Goal: Task Accomplishment & Management: Use online tool/utility

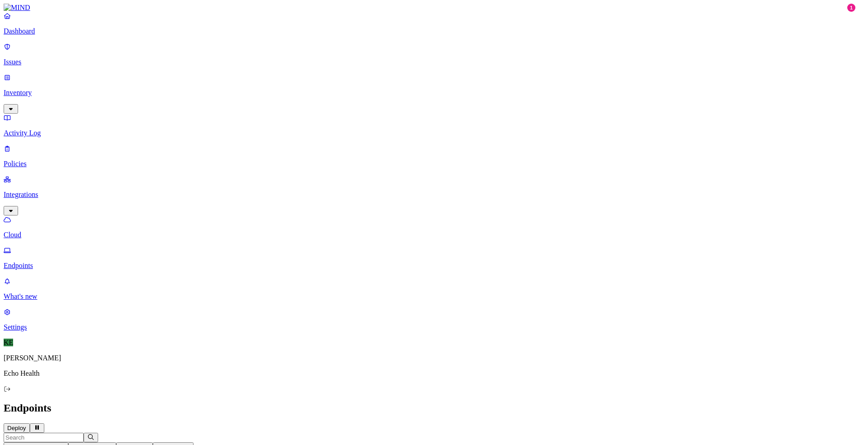
click at [33, 35] on p "Dashboard" at bounding box center [430, 31] width 852 height 8
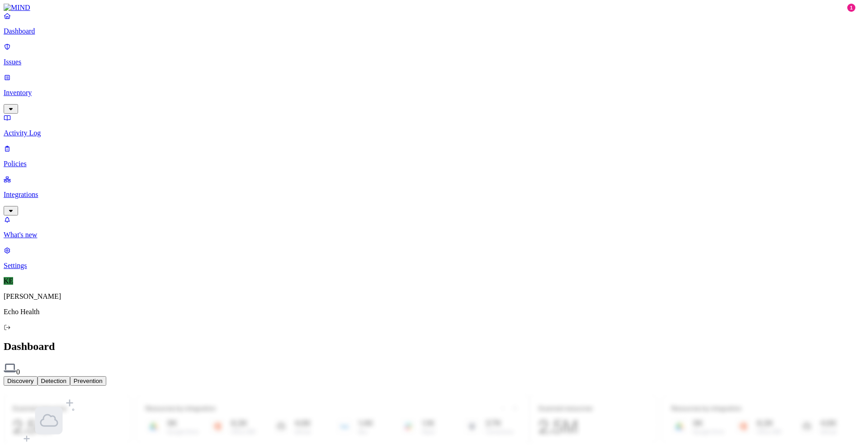
click at [542, 393] on div "No integrations Get started by creating a new integrations Go to integrations p…" at bounding box center [430, 450] width 852 height 115
click at [558, 376] on div "Discovery Detection Prevention" at bounding box center [430, 380] width 852 height 9
click at [442, 393] on section "No integrations Get started by creating a new integrations Go to integrations p…" at bounding box center [430, 450] width 852 height 115
click at [356, 393] on div "No integrations Get started by creating a new integrations Go to integrations p…" at bounding box center [430, 450] width 852 height 115
click at [450, 340] on h2 "Dashboard" at bounding box center [430, 346] width 852 height 12
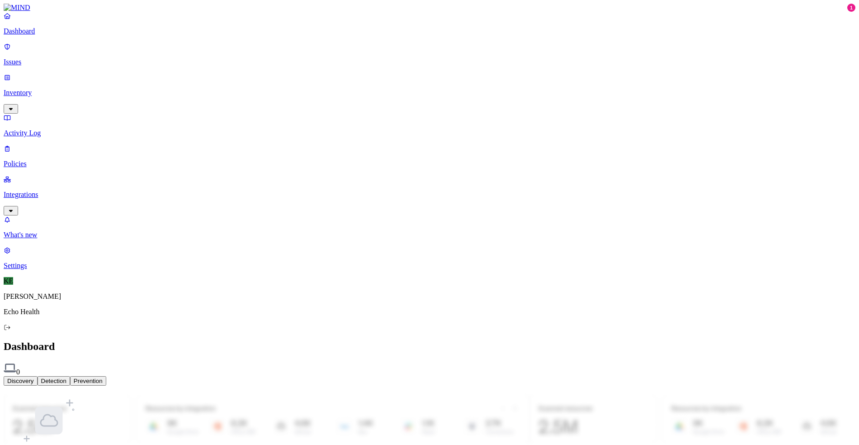
click at [568, 376] on div "Discovery Detection Prevention" at bounding box center [430, 380] width 852 height 9
click at [360, 393] on div "No integrations Get started by creating a new integrations Go to integrations p…" at bounding box center [430, 450] width 852 height 115
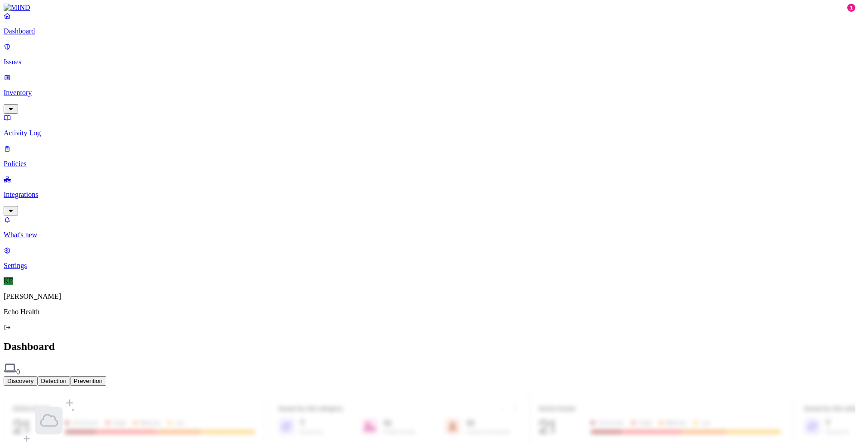
click at [70, 376] on button "Detection" at bounding box center [54, 380] width 33 height 9
click at [106, 376] on button "Prevention" at bounding box center [88, 380] width 36 height 9
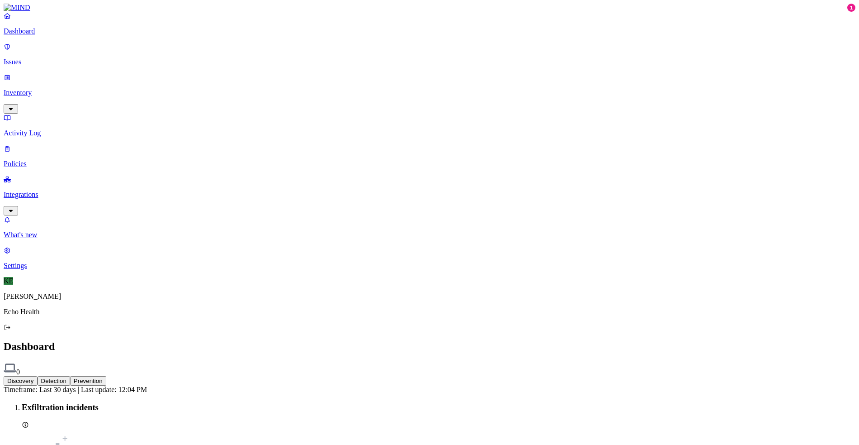
click at [38, 376] on button "Discovery" at bounding box center [21, 380] width 34 height 9
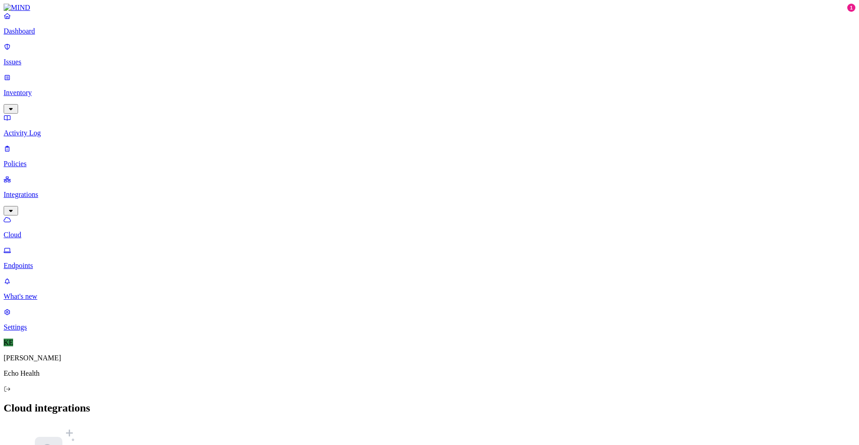
click at [31, 58] on p "Issues" at bounding box center [430, 62] width 852 height 8
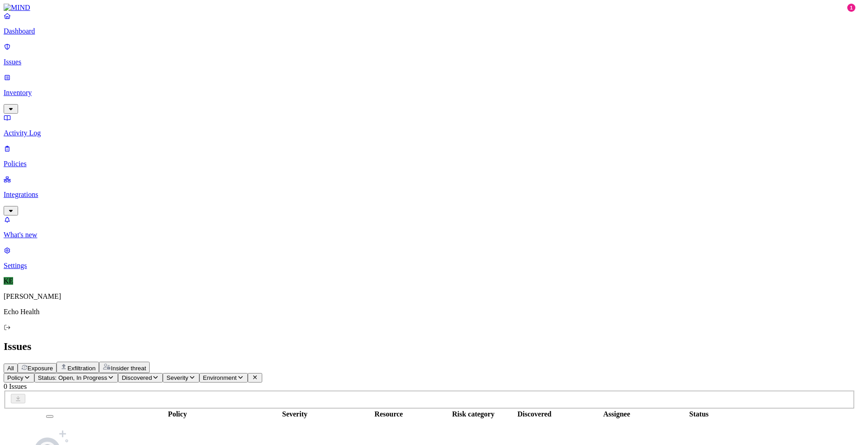
click at [31, 89] on p "Inventory" at bounding box center [430, 93] width 852 height 8
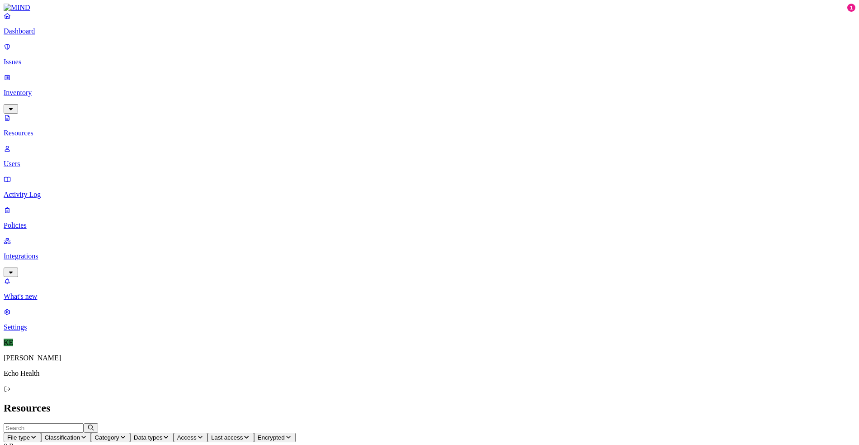
click at [32, 160] on p "Users" at bounding box center [430, 164] width 852 height 8
click at [32, 190] on p "Activity Log" at bounding box center [430, 194] width 852 height 8
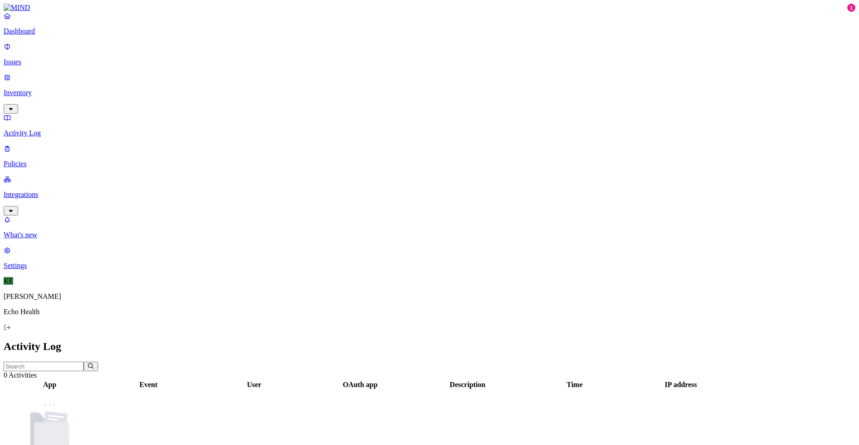
click at [32, 160] on p "Policies" at bounding box center [430, 164] width 852 height 8
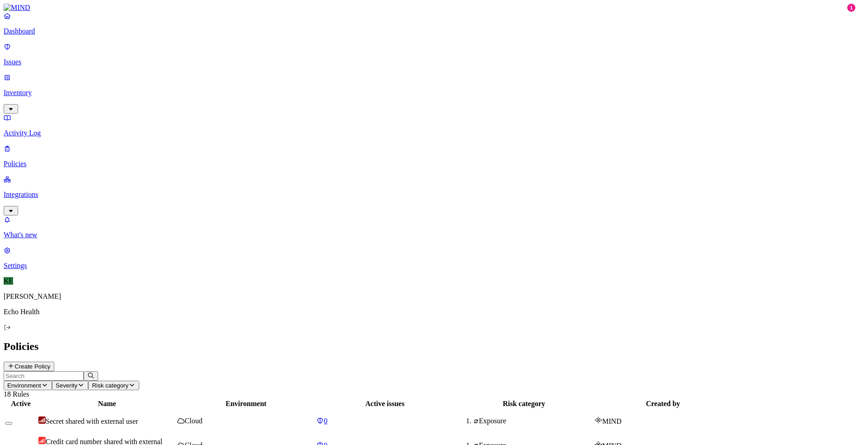
click at [54, 361] on button "Create Policy" at bounding box center [29, 365] width 51 height 9
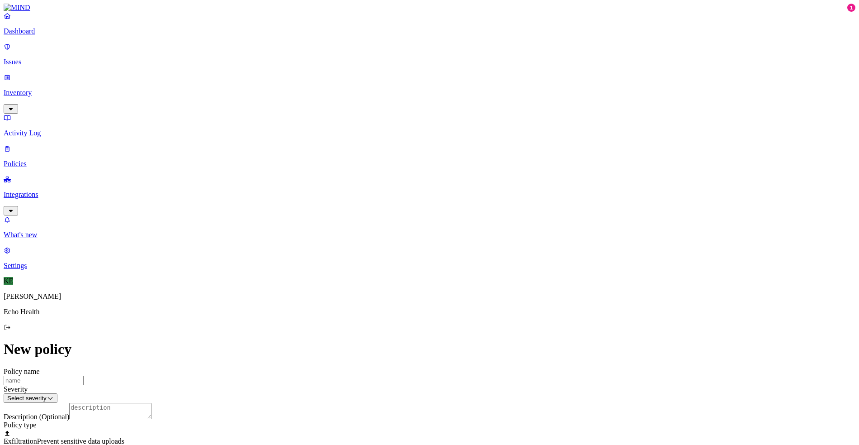
scroll to position [420, 0]
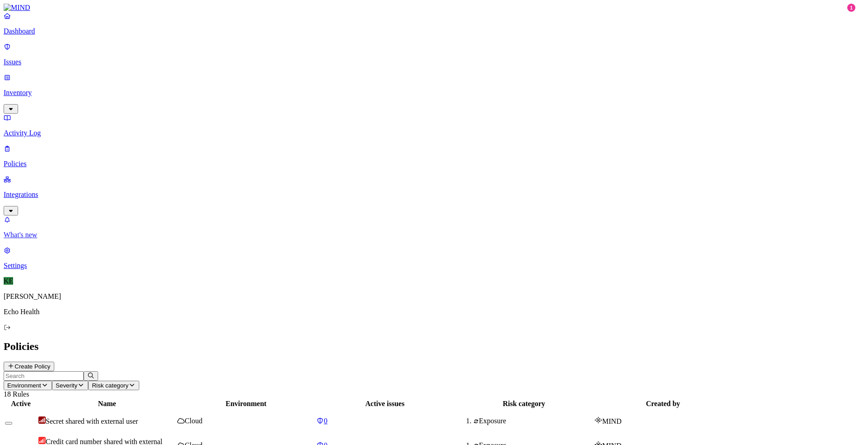
click at [28, 239] on p "What's new" at bounding box center [430, 235] width 852 height 8
click at [40, 35] on p "Dashboard" at bounding box center [430, 31] width 852 height 8
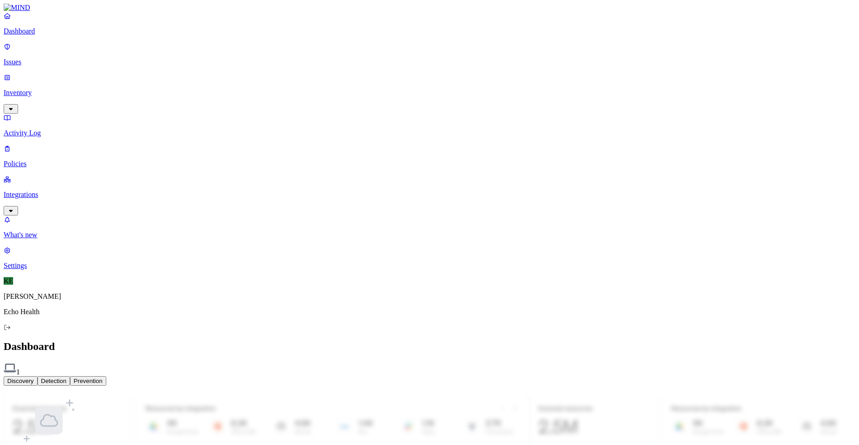
click at [25, 58] on p "Issues" at bounding box center [430, 62] width 852 height 8
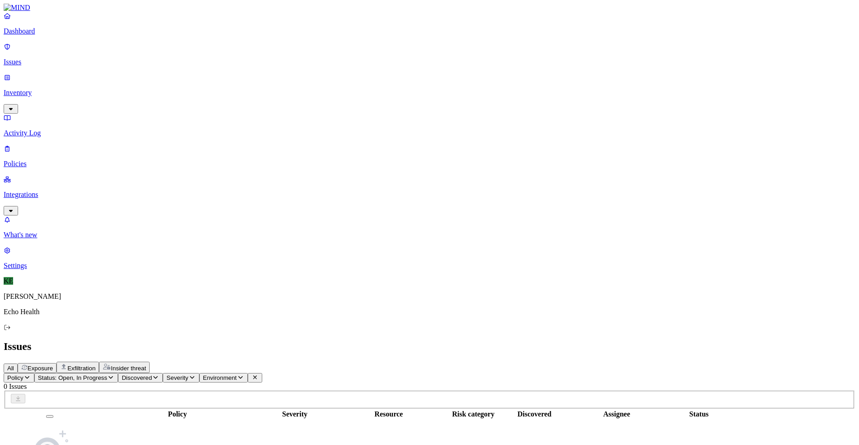
click at [33, 89] on p "Inventory" at bounding box center [430, 93] width 852 height 8
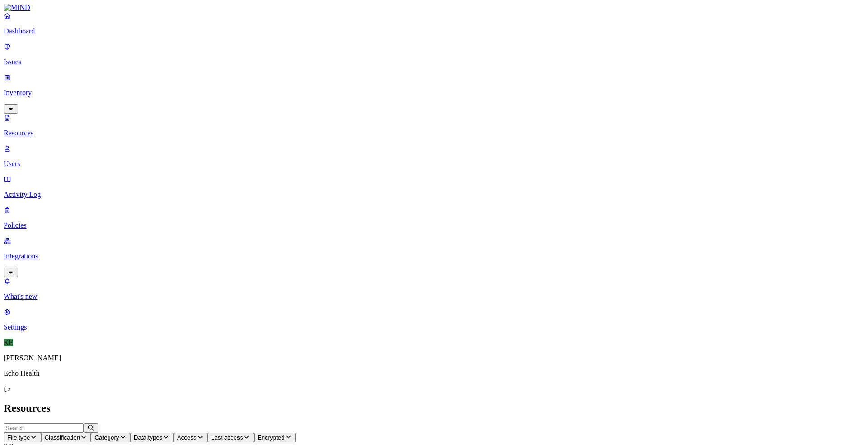
click at [32, 160] on p "Users" at bounding box center [430, 164] width 852 height 8
click at [32, 190] on p "Activity Log" at bounding box center [430, 194] width 852 height 8
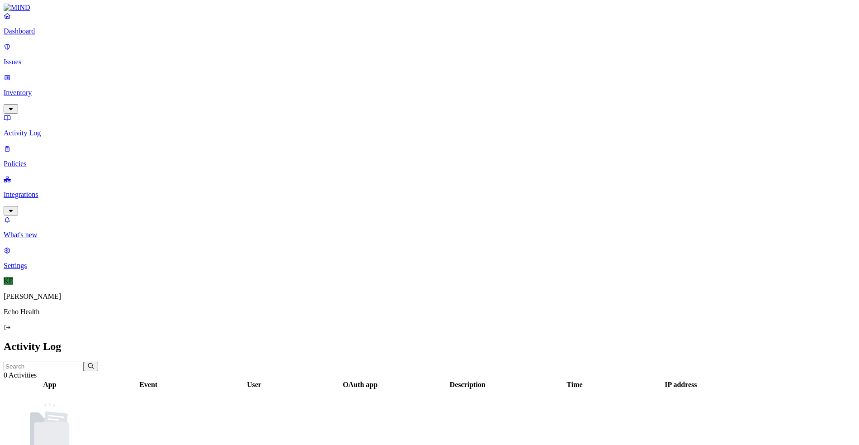
click at [33, 160] on p "Policies" at bounding box center [430, 164] width 852 height 8
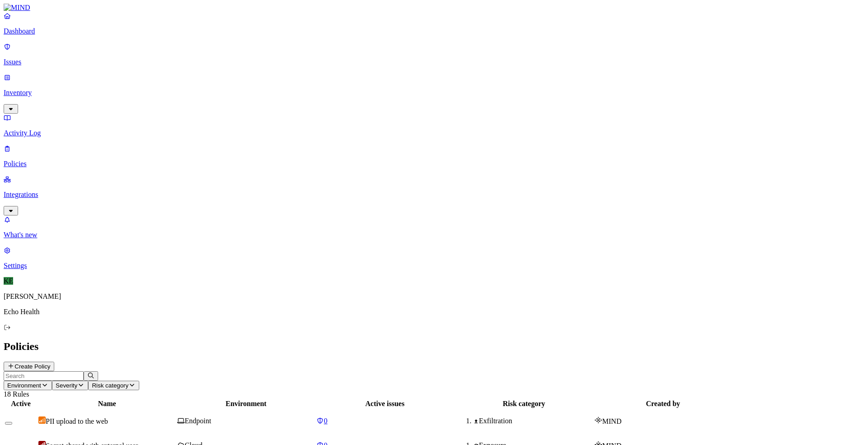
click at [108, 417] on span "PII upload to the web" at bounding box center [77, 421] width 62 height 8
click at [33, 190] on p "Integrations" at bounding box center [430, 194] width 852 height 8
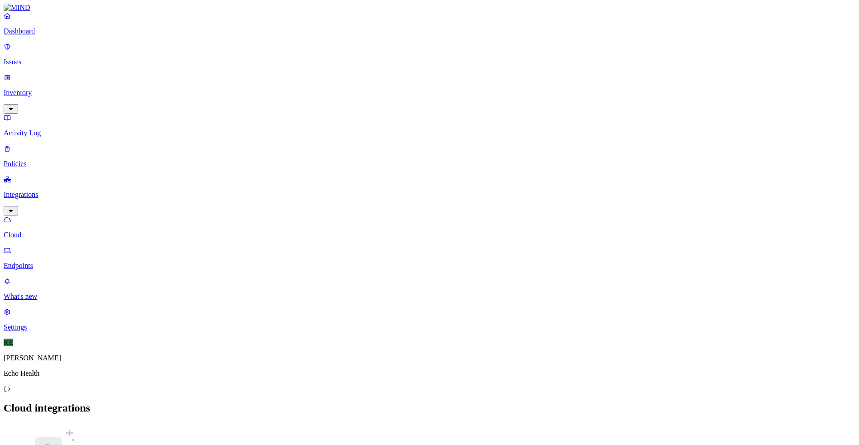
click at [33, 362] on p "[PERSON_NAME]" at bounding box center [430, 358] width 852 height 8
click at [36, 261] on p "Endpoints" at bounding box center [430, 265] width 852 height 8
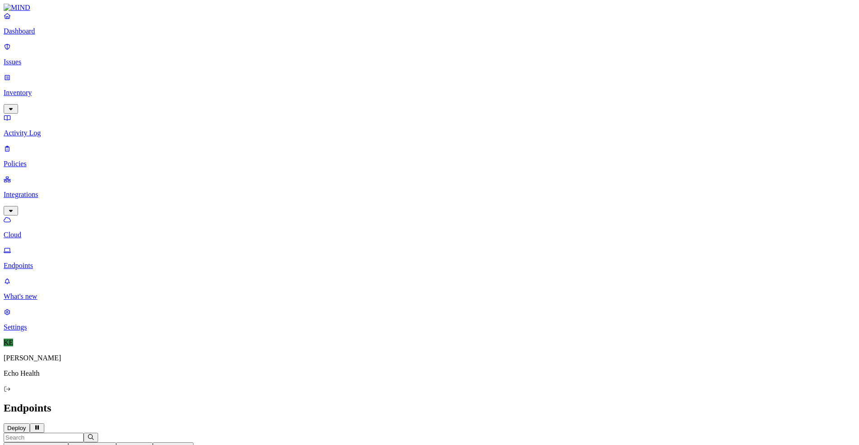
click at [46, 362] on p "[PERSON_NAME]" at bounding box center [430, 358] width 852 height 8
click at [11, 346] on span "KE" at bounding box center [8, 342] width 9 height 8
click at [37, 331] on p "Settings" at bounding box center [430, 327] width 852 height 8
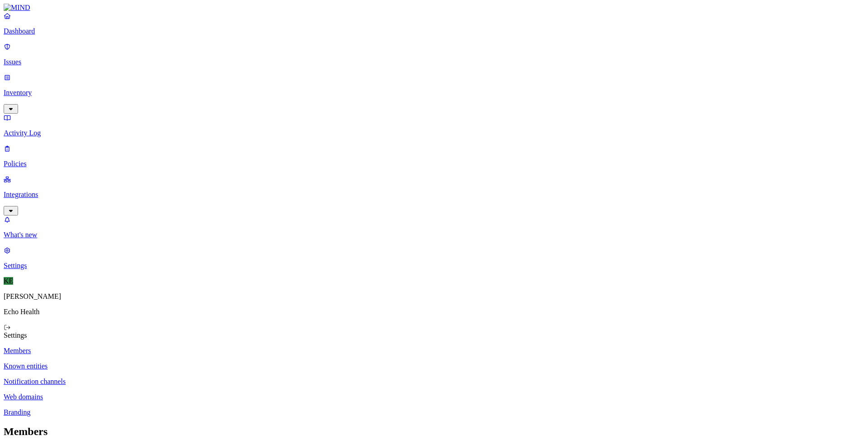
click at [34, 190] on p "Integrations" at bounding box center [430, 194] width 852 height 8
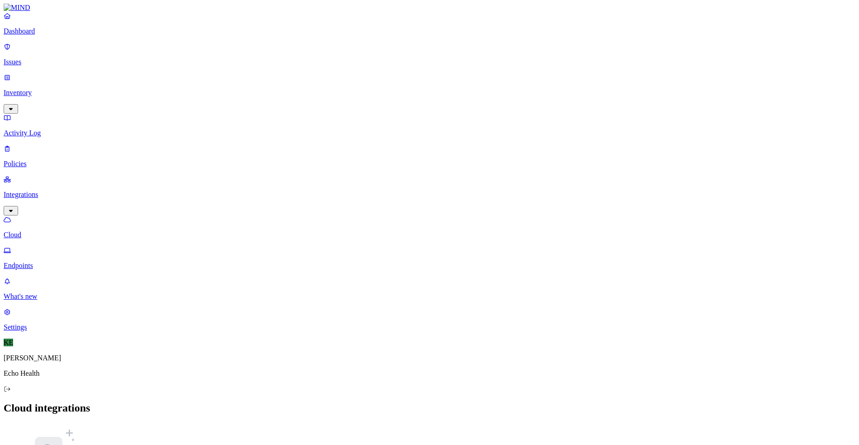
click at [34, 261] on p "Endpoints" at bounding box center [430, 265] width 852 height 8
click at [44, 231] on p "Cloud" at bounding box center [430, 235] width 852 height 8
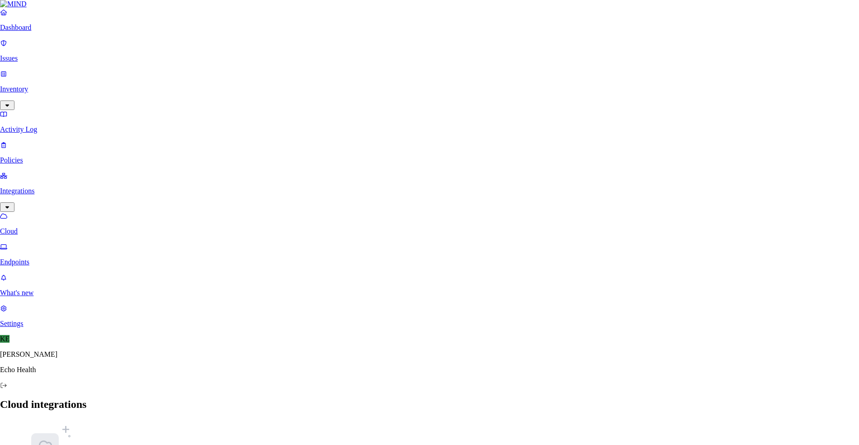
type input "Azure, Office365, Sharepoint"
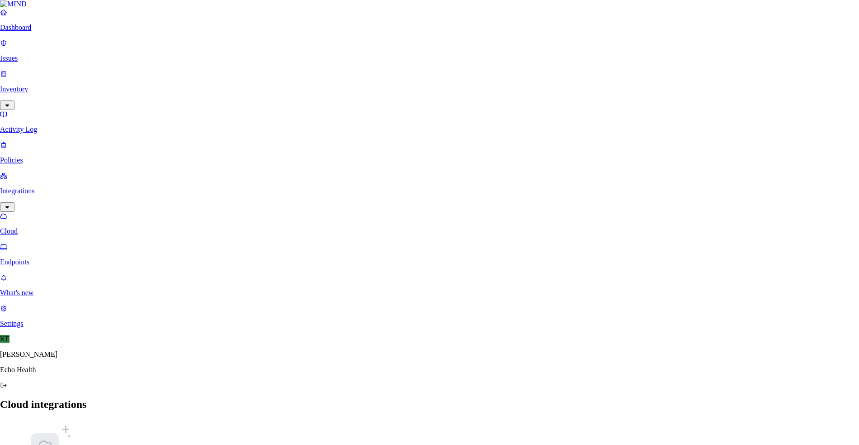
paste input "b4a298bd-535d-4c51-81d1-2103143e4aea"
type input "b4a298bd-535d-4c51-81d1-2103143e4aea"
paste input "OCn8Q~fGYnWA18TQOhqt_HN1.BJZsAF21ESiOckI"
type input "OCn8Q~fGYnWA18TQOhqt_HN1.BJZsAF21ESiOckI"
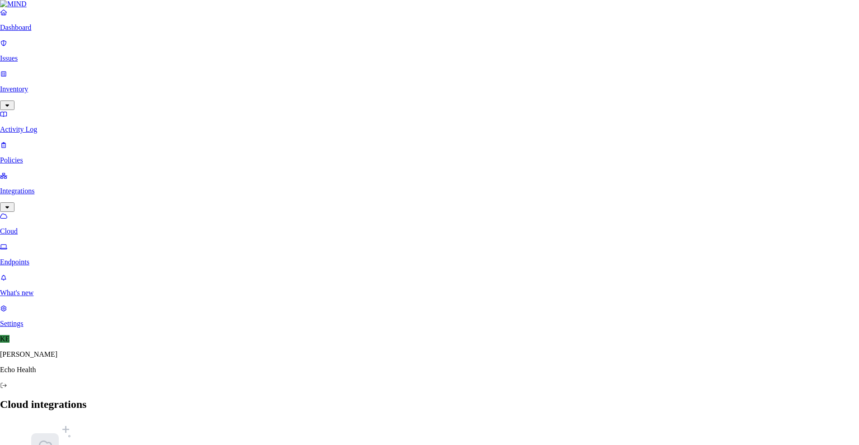
paste input "d9639c22-bd1b-44e1-871c-0a46c2118aab"
type input "d9639c22-bd1b-44e1-871c-0a46c2118aab"
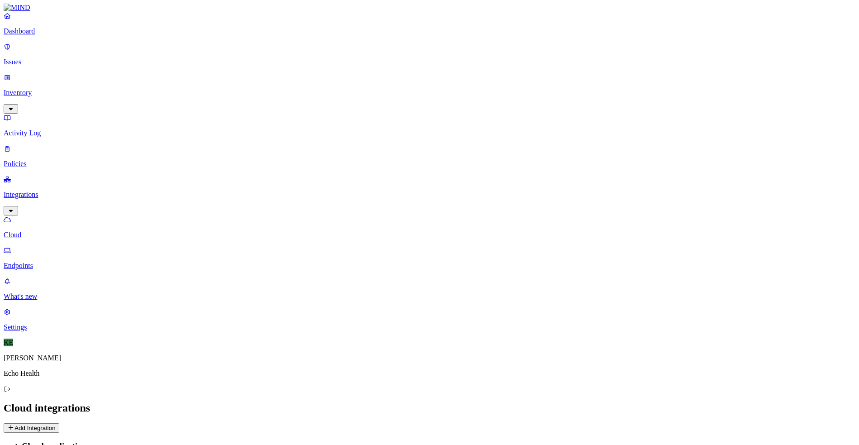
click at [46, 231] on p "Cloud" at bounding box center [430, 235] width 852 height 8
click at [43, 261] on p "Endpoints" at bounding box center [430, 265] width 852 height 8
click at [43, 231] on p "Cloud" at bounding box center [430, 235] width 852 height 8
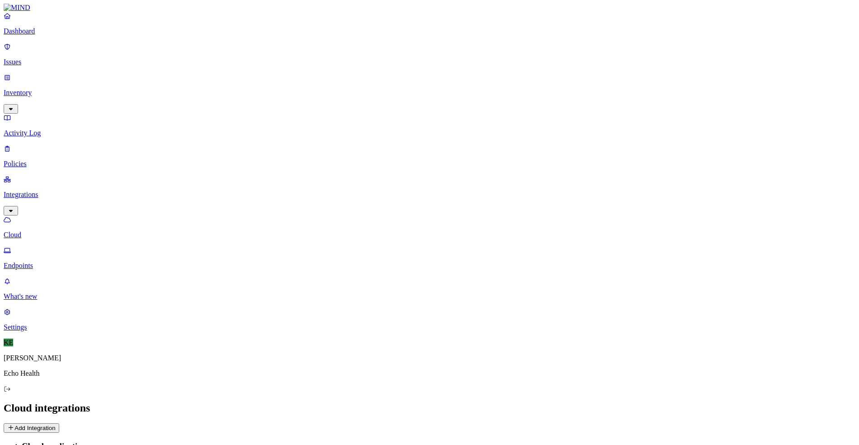
click at [49, 261] on p "Endpoints" at bounding box center [430, 265] width 852 height 8
click at [43, 215] on link "Cloud" at bounding box center [430, 227] width 852 height 24
click at [40, 35] on p "Dashboard" at bounding box center [430, 31] width 852 height 8
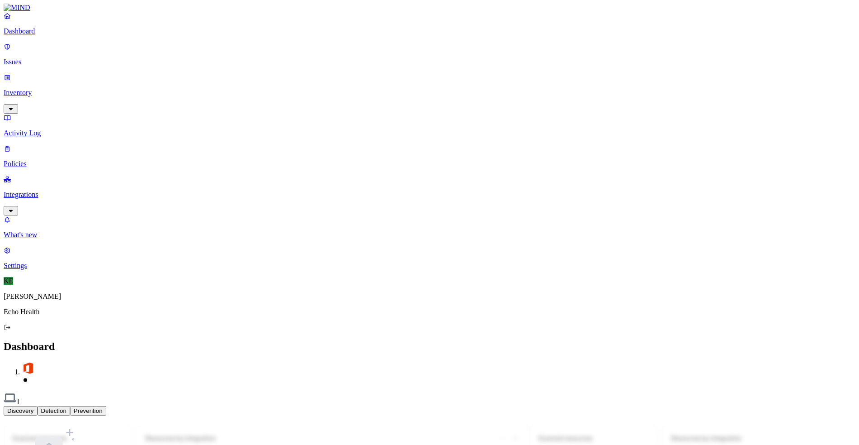
click at [38, 58] on p "Issues" at bounding box center [430, 62] width 852 height 8
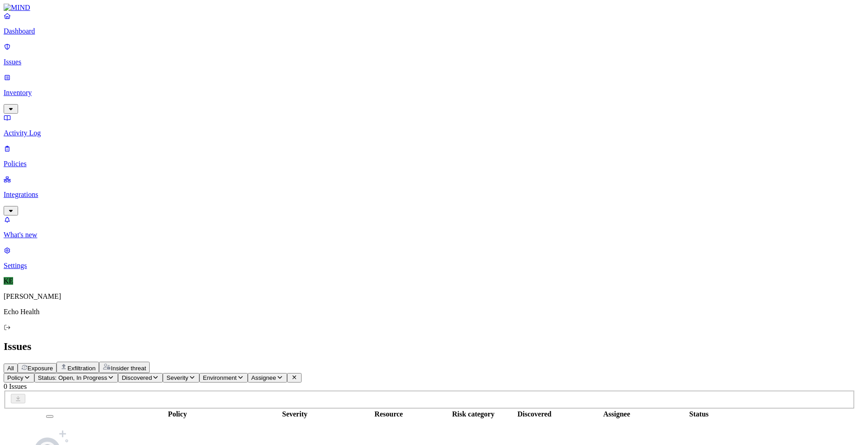
click at [33, 89] on p "Inventory" at bounding box center [430, 93] width 852 height 8
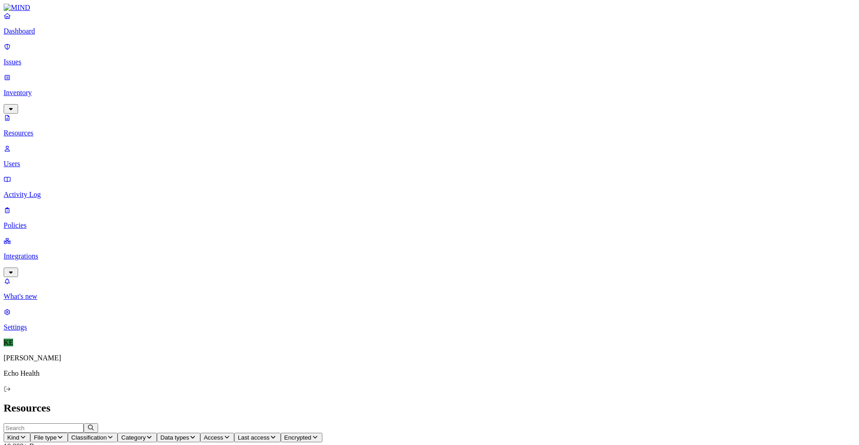
drag, startPoint x: 257, startPoint y: 52, endPoint x: 296, endPoint y: 53, distance: 38.5
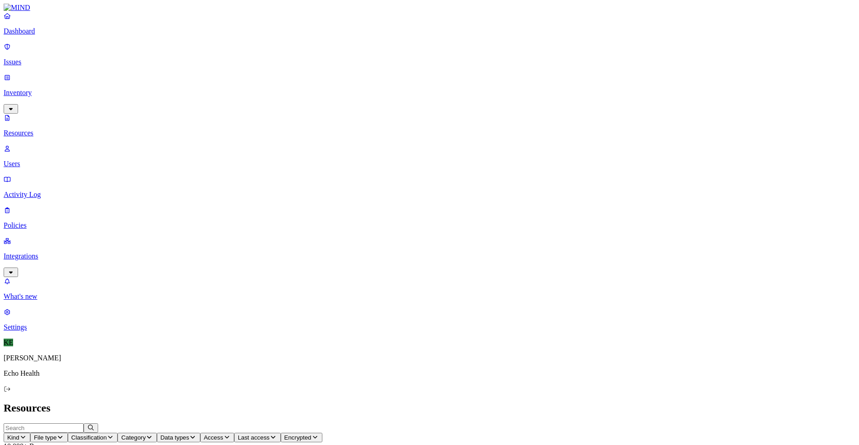
click at [39, 160] on p "Users" at bounding box center [430, 164] width 852 height 8
click at [84, 423] on input "text" at bounding box center [44, 427] width 80 height 9
type input "k"
type input "[PERSON_NAME]"
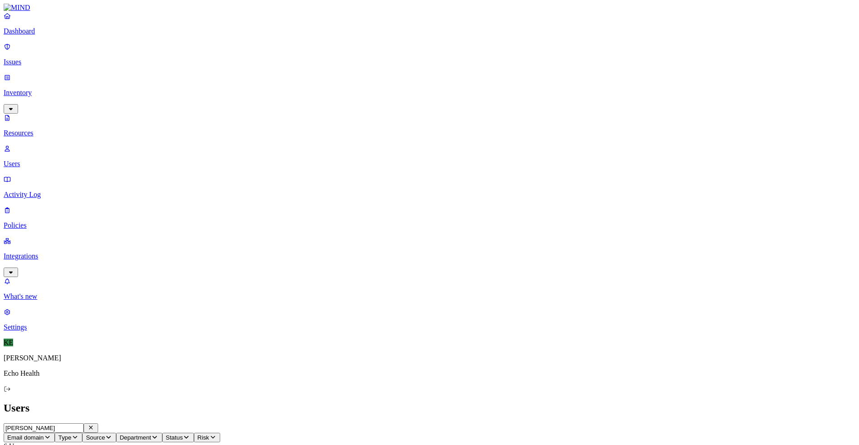
click at [35, 129] on p "Resources" at bounding box center [430, 133] width 852 height 8
click at [38, 190] on p "Activity Log" at bounding box center [430, 194] width 852 height 8
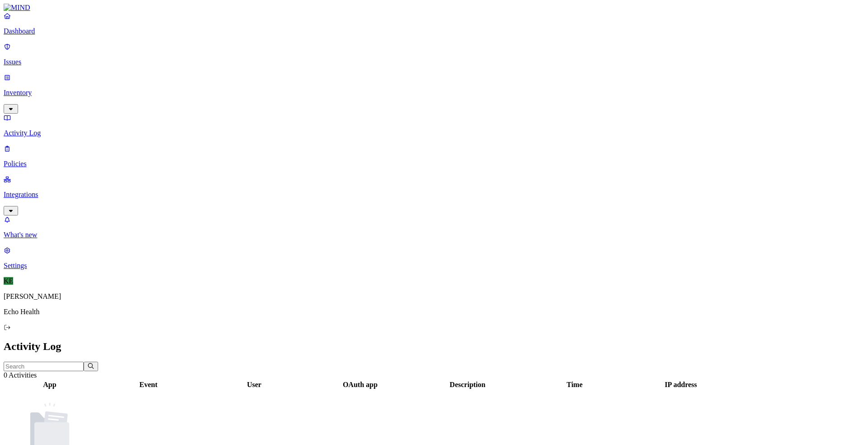
click at [39, 160] on p "Policies" at bounding box center [430, 164] width 852 height 8
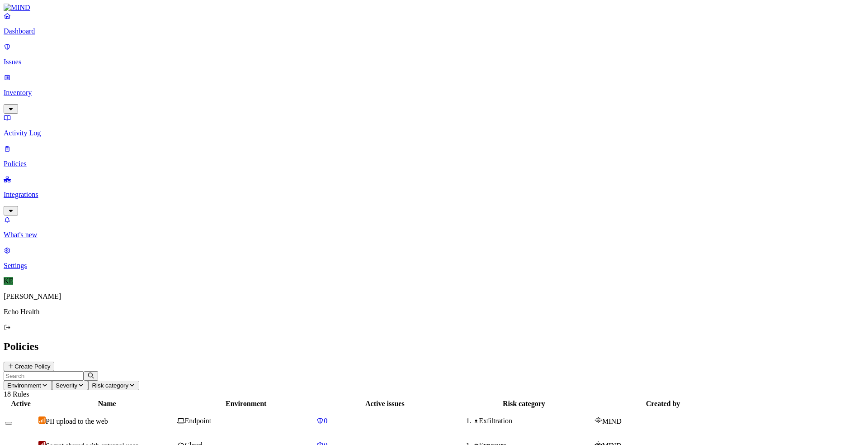
click at [108, 417] on span "PII upload to the web" at bounding box center [77, 421] width 62 height 8
click at [30, 89] on p "Inventory" at bounding box center [430, 93] width 852 height 8
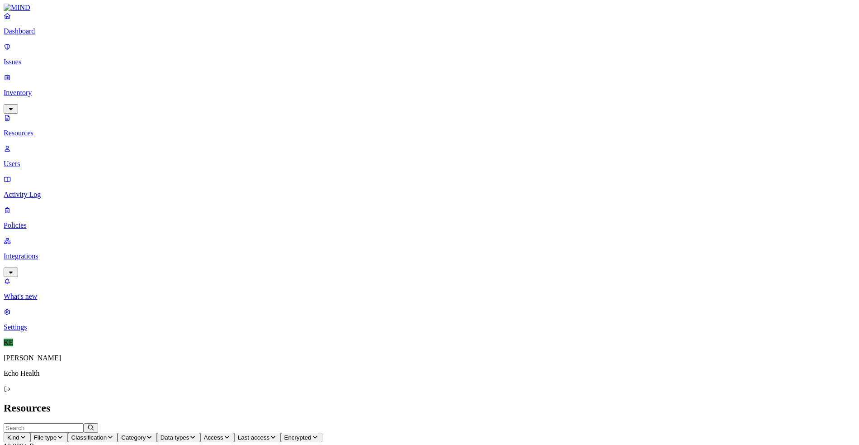
scroll to position [181, 0]
drag, startPoint x: 255, startPoint y: 52, endPoint x: 342, endPoint y: 50, distance: 87.8
click at [84, 423] on input "text" at bounding box center [44, 427] width 80 height 9
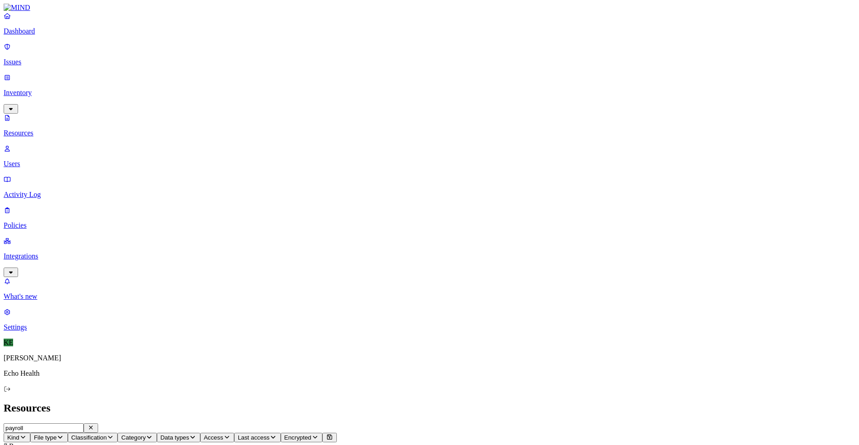
type input "payroll"
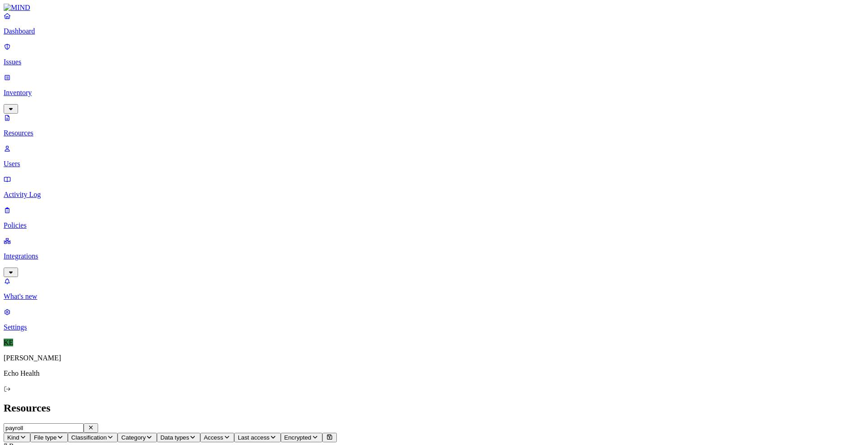
click at [95, 424] on icon "button" at bounding box center [90, 427] width 7 height 6
click at [44, 190] on p "Activity Log" at bounding box center [430, 194] width 852 height 8
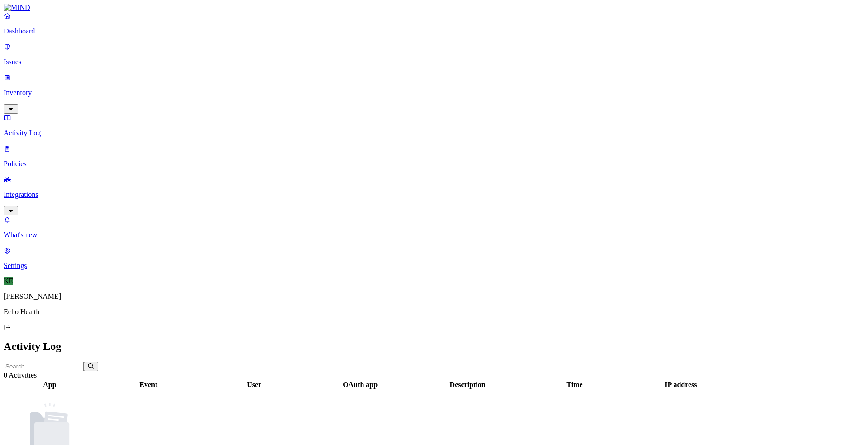
click at [33, 35] on p "Dashboard" at bounding box center [430, 31] width 852 height 8
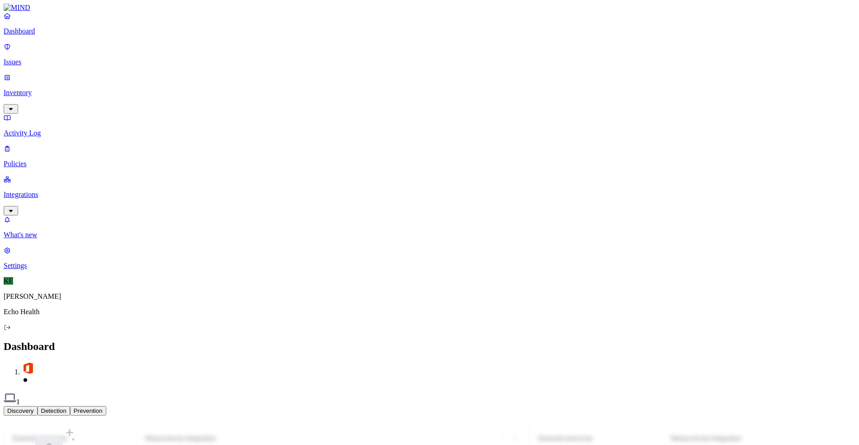
click at [28, 160] on p "Policies" at bounding box center [430, 164] width 852 height 8
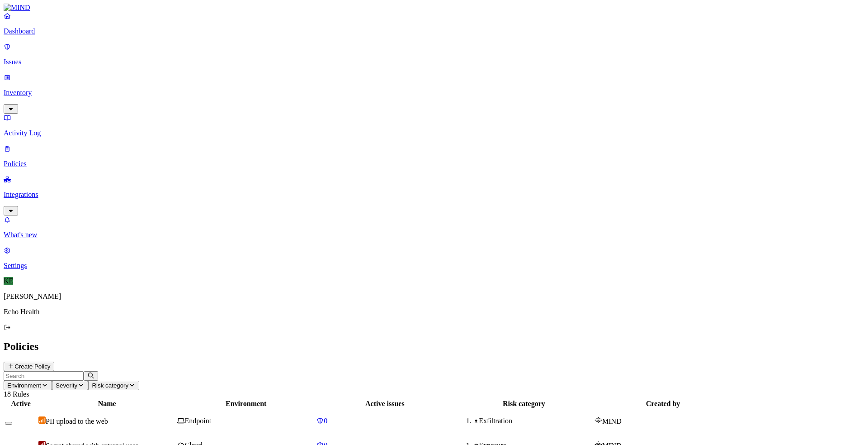
click at [27, 35] on p "Dashboard" at bounding box center [430, 31] width 852 height 8
